Goal: Find specific page/section: Find specific page/section

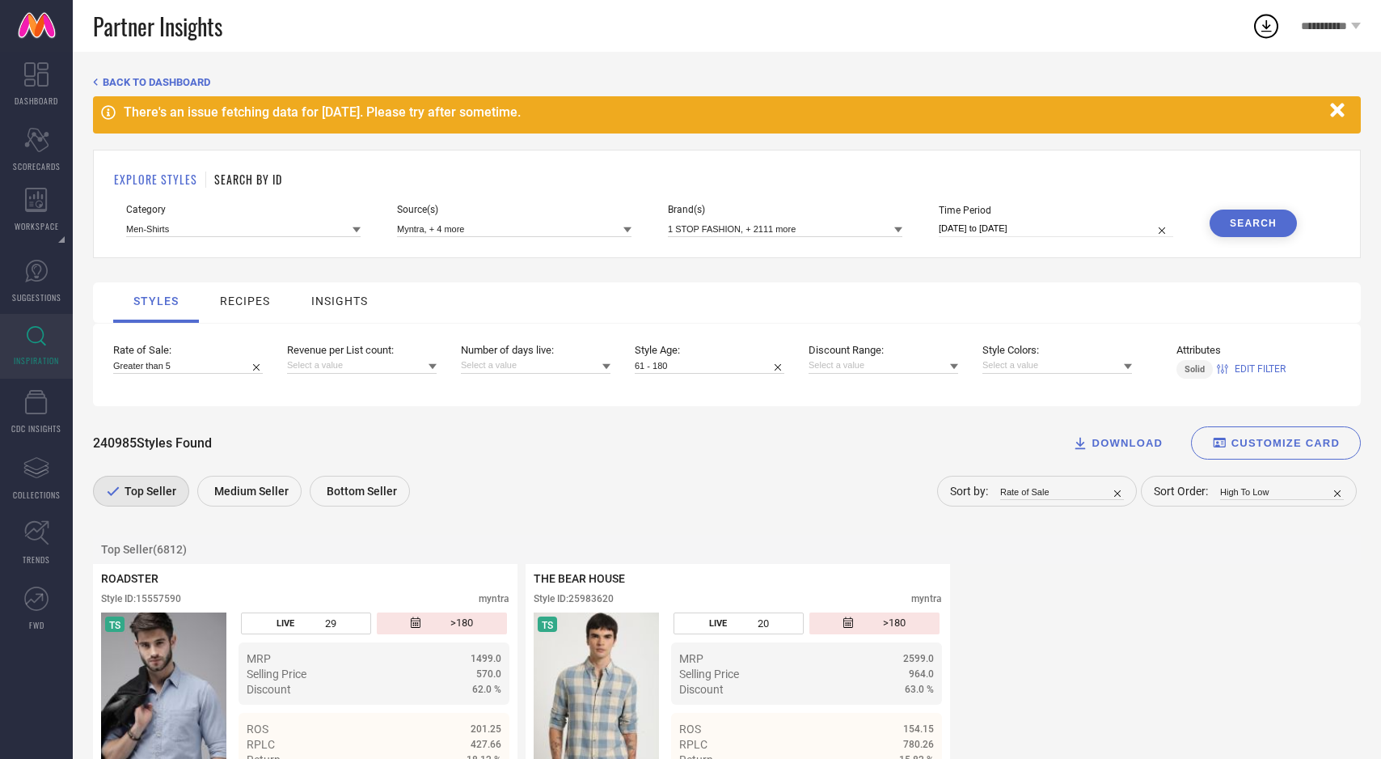
scroll to position [12298, 0]
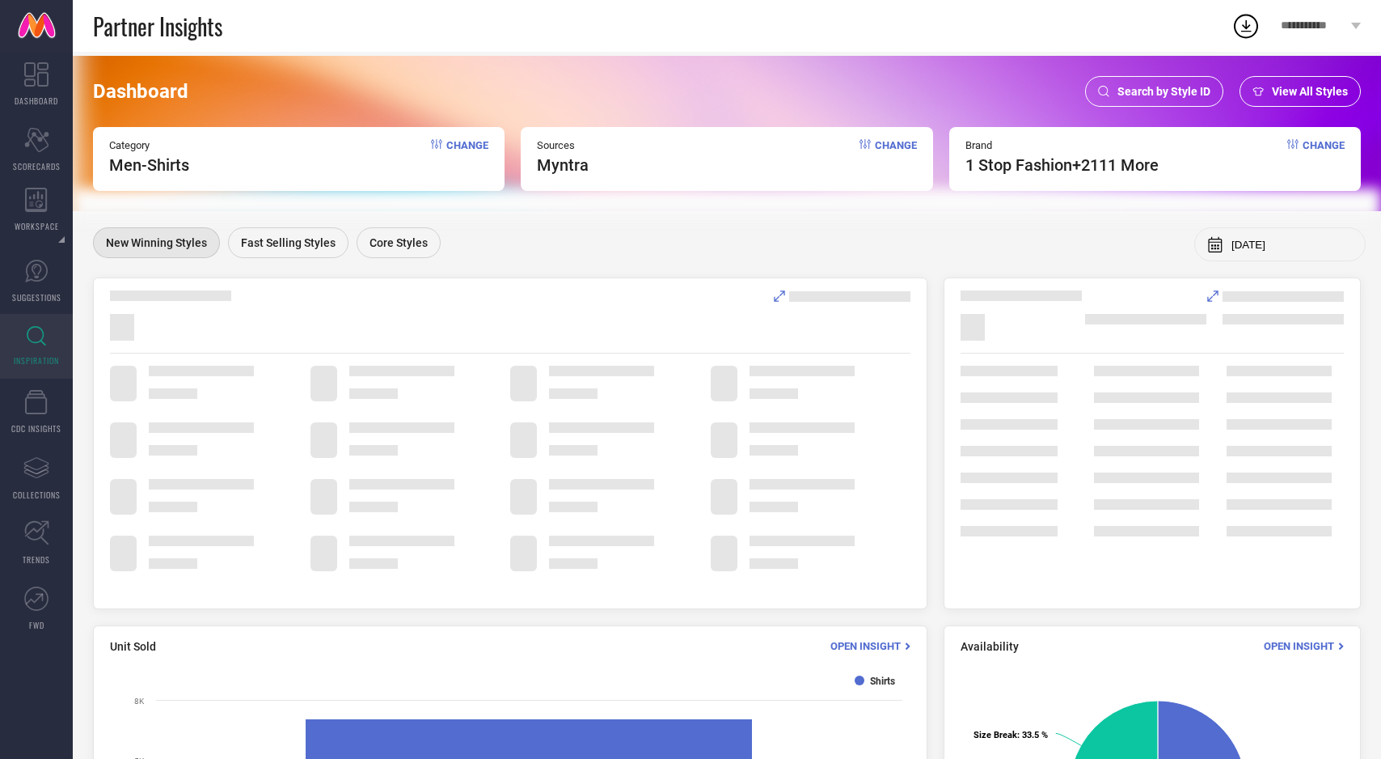
click at [1283, 88] on span "View All Styles" at bounding box center [1310, 91] width 76 height 13
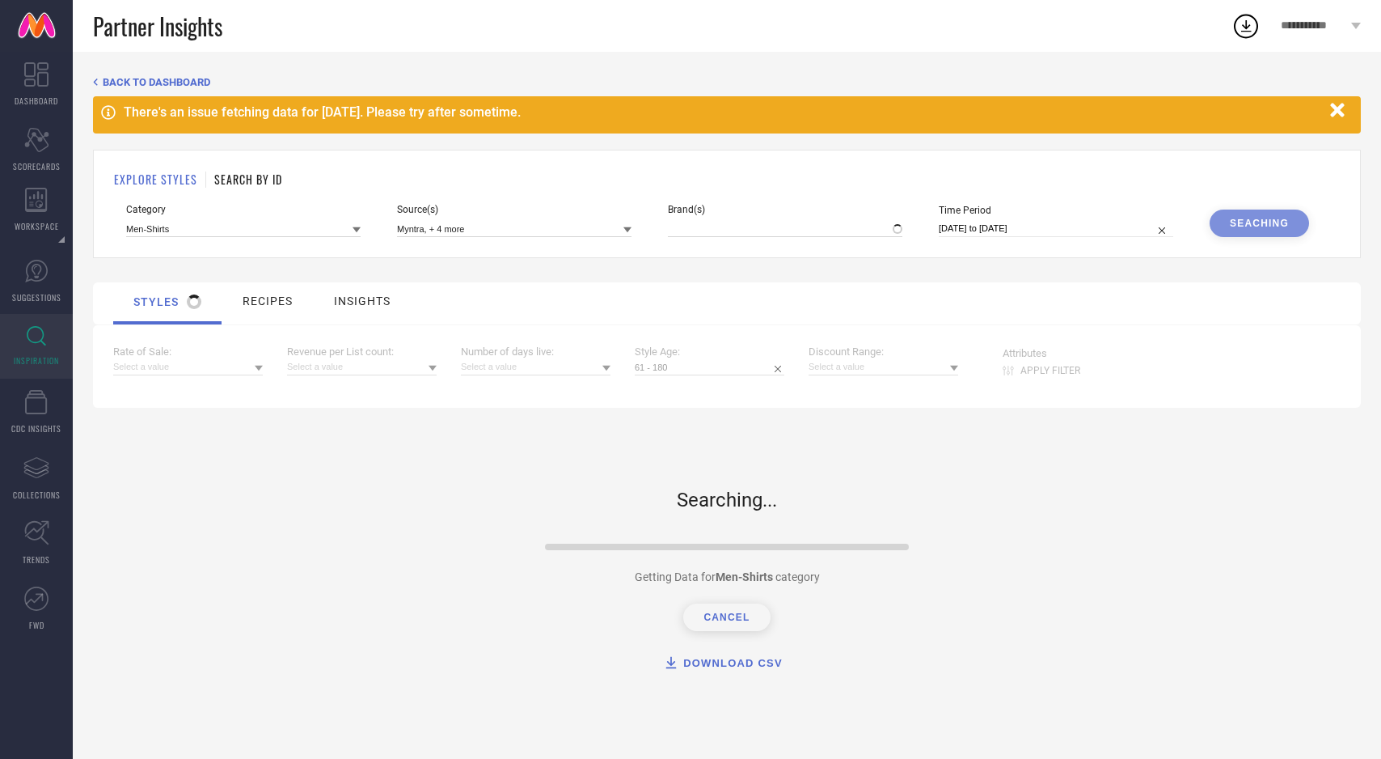
type input "1 STOP FASHION, + 2111 more"
